Goal: Task Accomplishment & Management: Use online tool/utility

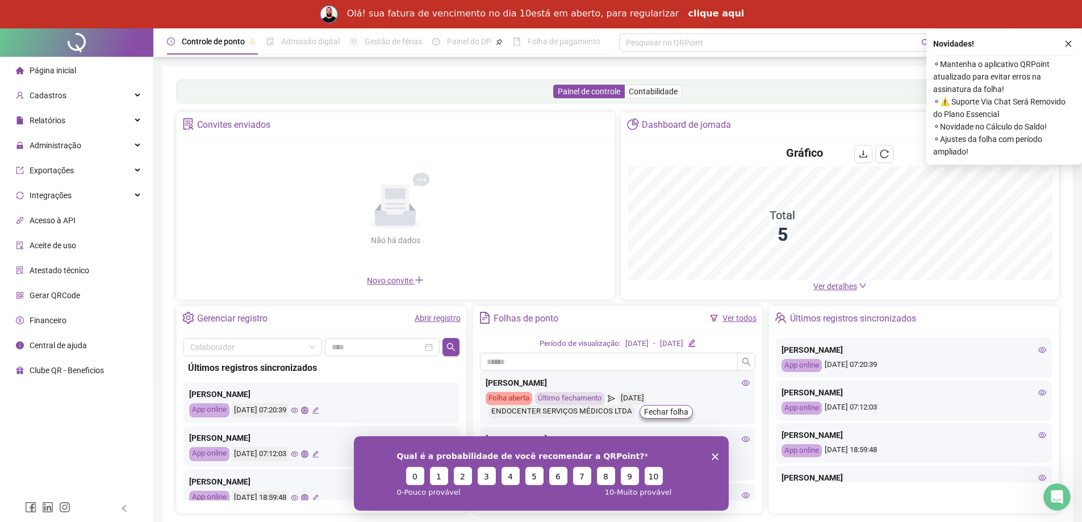
click at [1074, 44] on button "button" at bounding box center [1068, 44] width 14 height 14
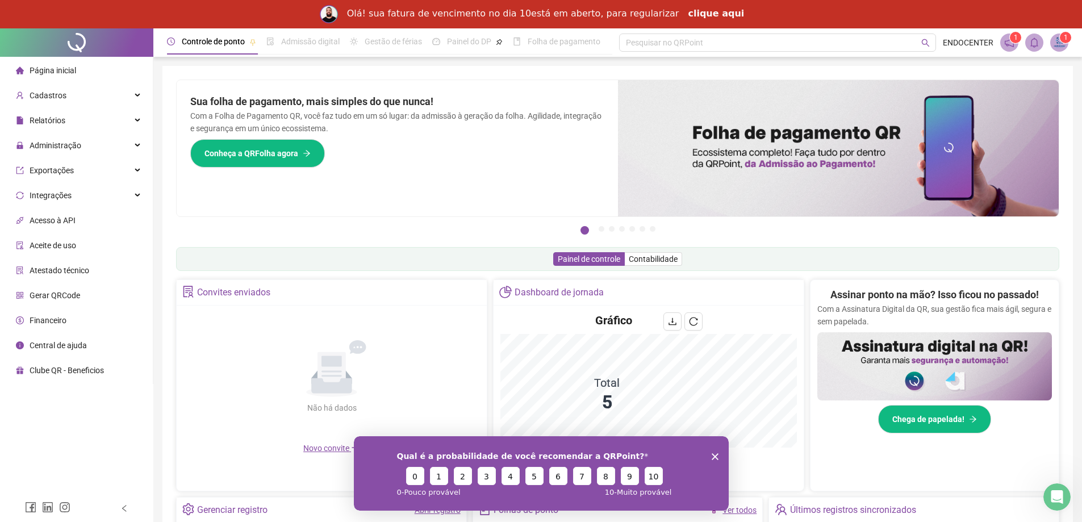
click at [702, 13] on link "clique aqui" at bounding box center [716, 14] width 56 height 12
click at [711, 457] on icon "Encerrar pesquisa" at bounding box center [714, 456] width 7 height 7
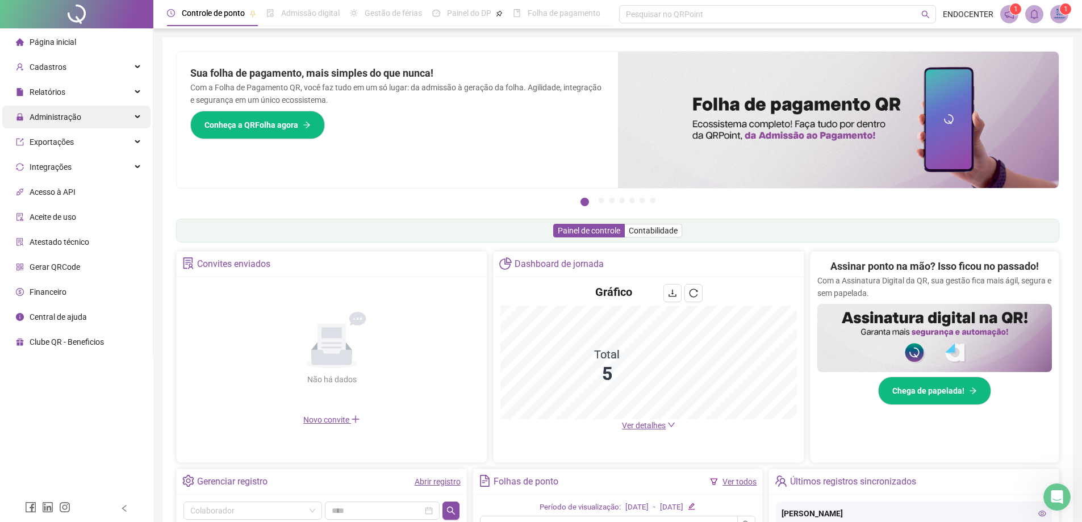
click at [63, 122] on span "Administração" at bounding box center [56, 116] width 52 height 9
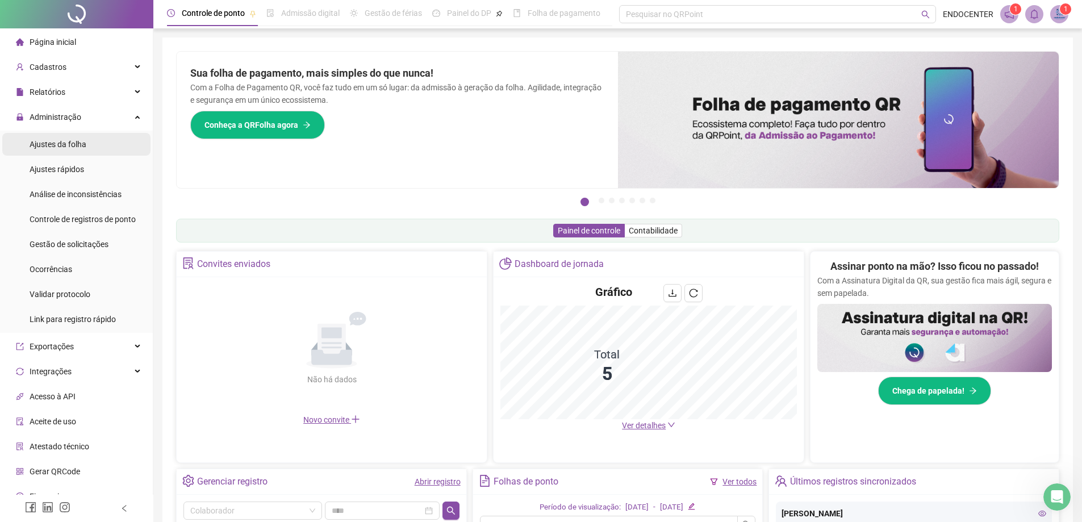
click at [63, 148] on span "Ajustes da folha" at bounding box center [58, 144] width 57 height 9
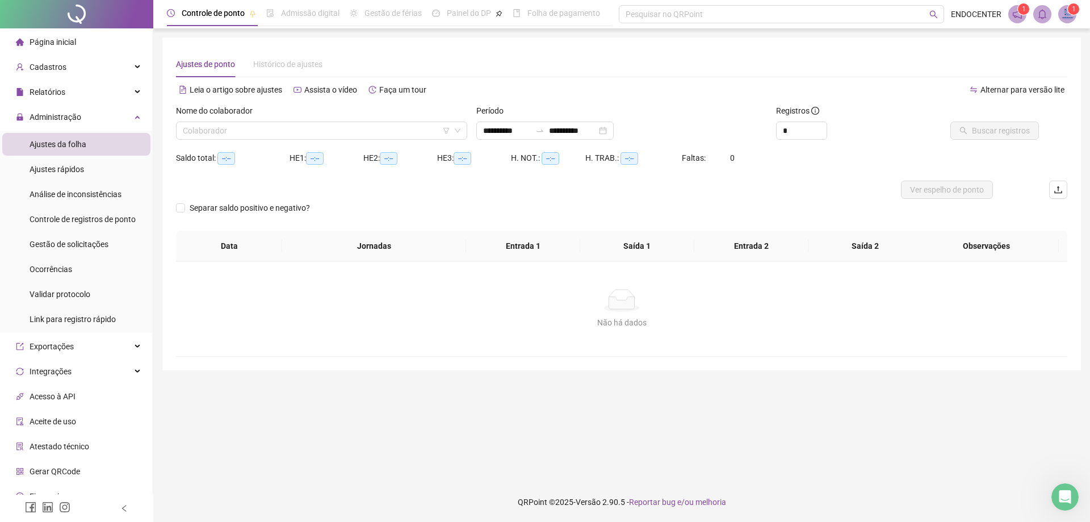
type input "**********"
click at [545, 133] on icon "swap-right" at bounding box center [540, 130] width 9 height 9
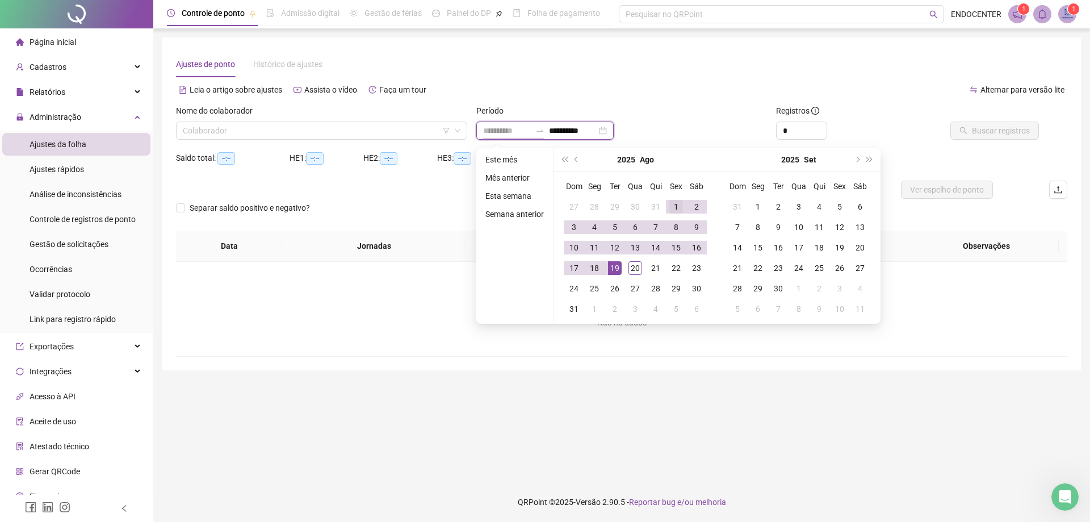
type input "**********"
click at [671, 208] on div "1" at bounding box center [677, 207] width 14 height 14
type input "**********"
click at [633, 266] on div "20" at bounding box center [636, 268] width 14 height 14
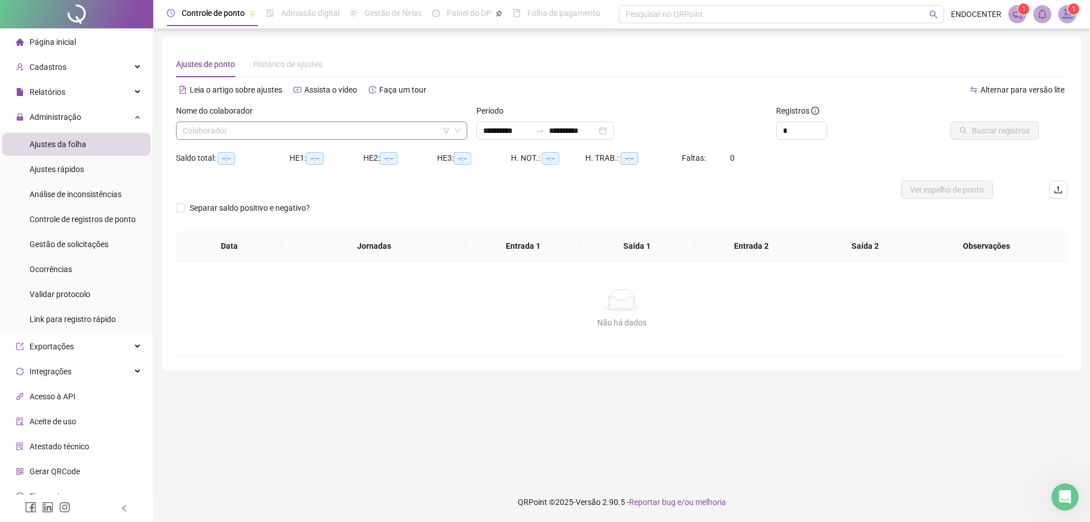
click at [337, 135] on input "search" at bounding box center [316, 130] width 267 height 17
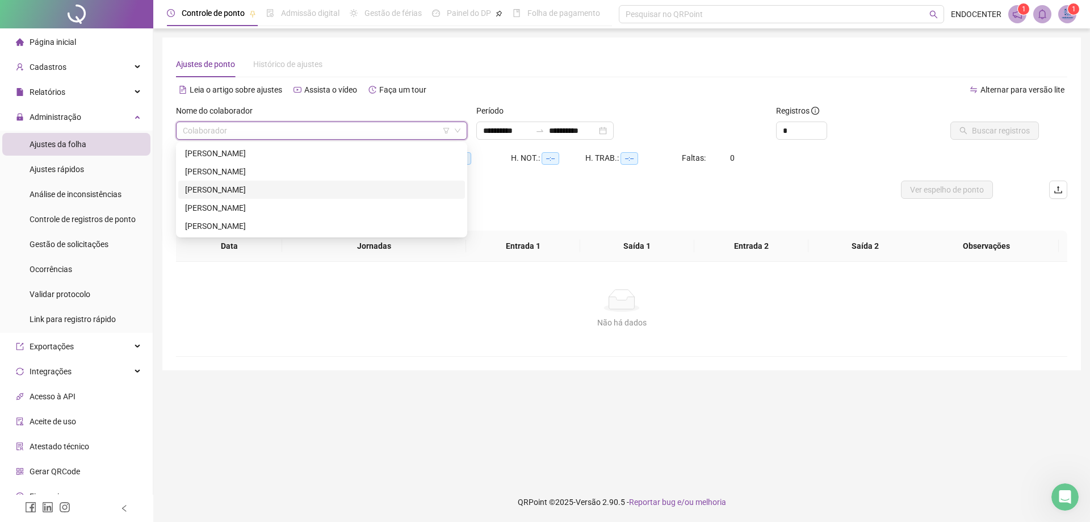
click at [251, 186] on div "[PERSON_NAME]" at bounding box center [321, 189] width 273 height 12
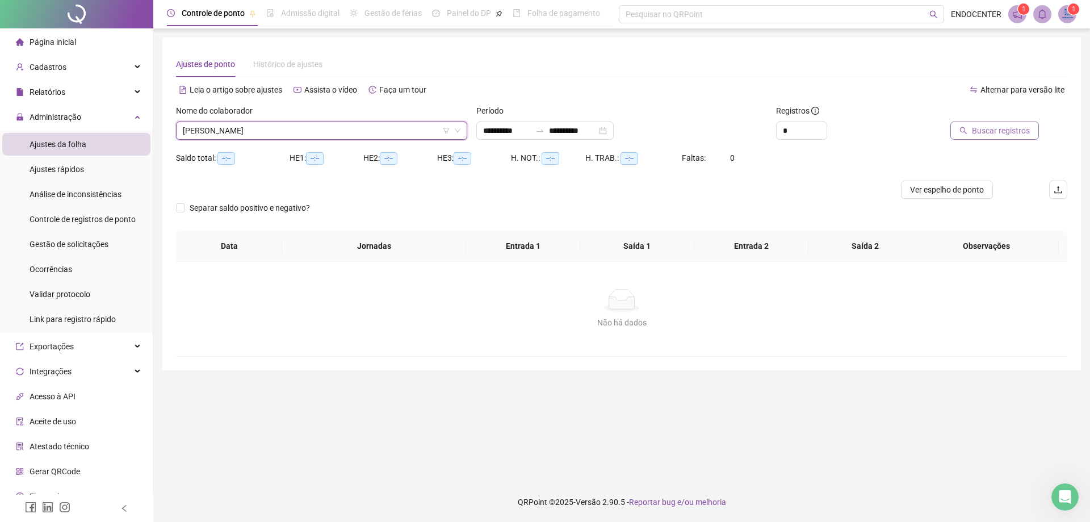
click at [1010, 132] on span "Buscar registros" at bounding box center [1001, 130] width 58 height 12
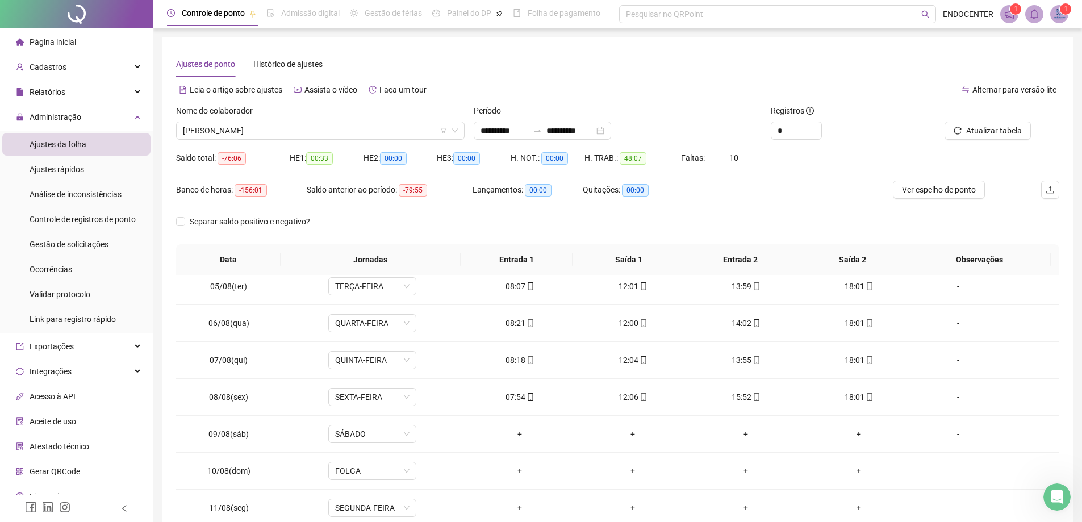
click at [50, 39] on span "Página inicial" at bounding box center [53, 41] width 47 height 9
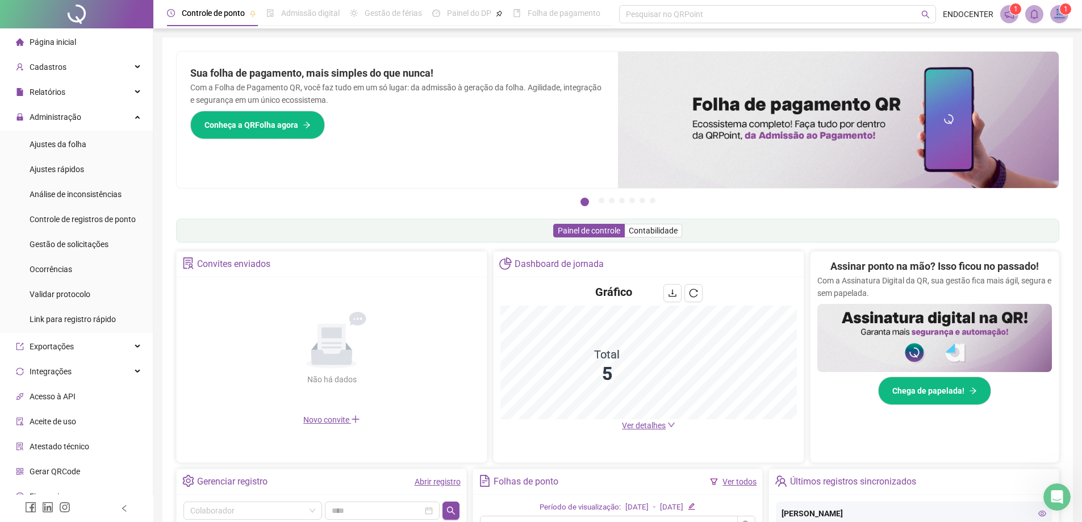
click at [1009, 15] on icon "notification" at bounding box center [1009, 14] width 10 height 10
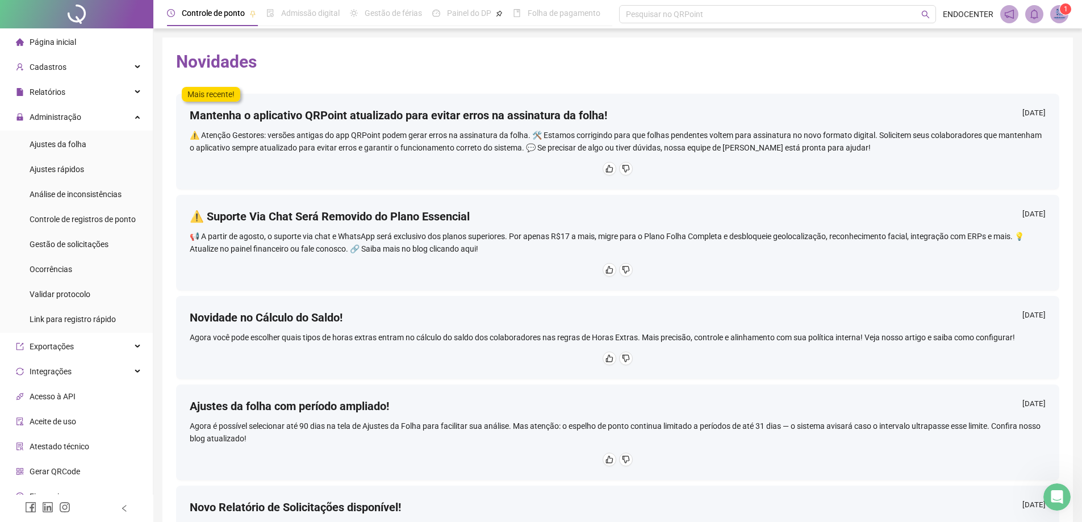
click at [78, 47] on li "Página inicial" at bounding box center [76, 42] width 148 height 23
